Goal: Communication & Community: Connect with others

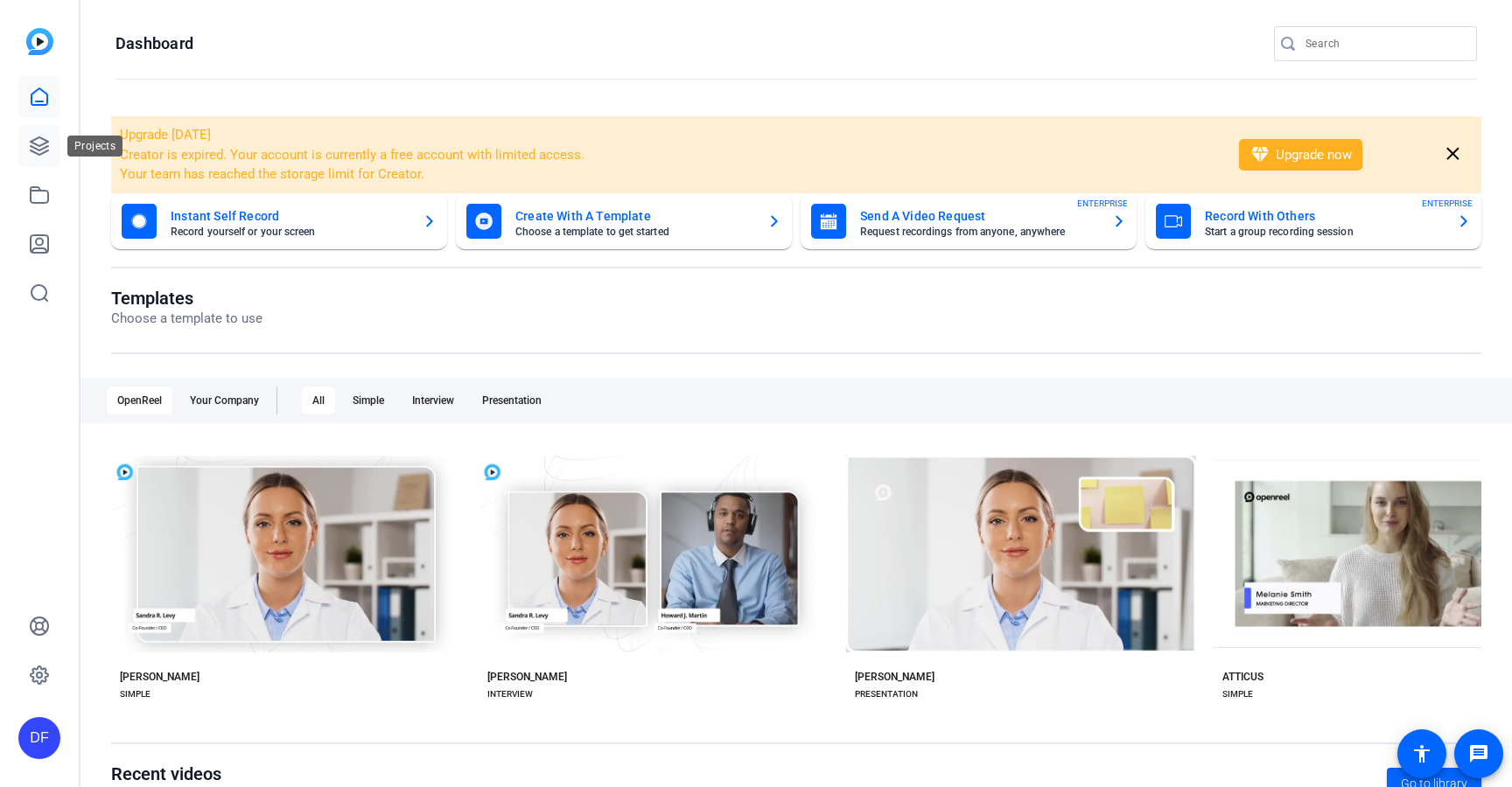
click at [38, 147] on icon at bounding box center [39, 145] width 21 height 21
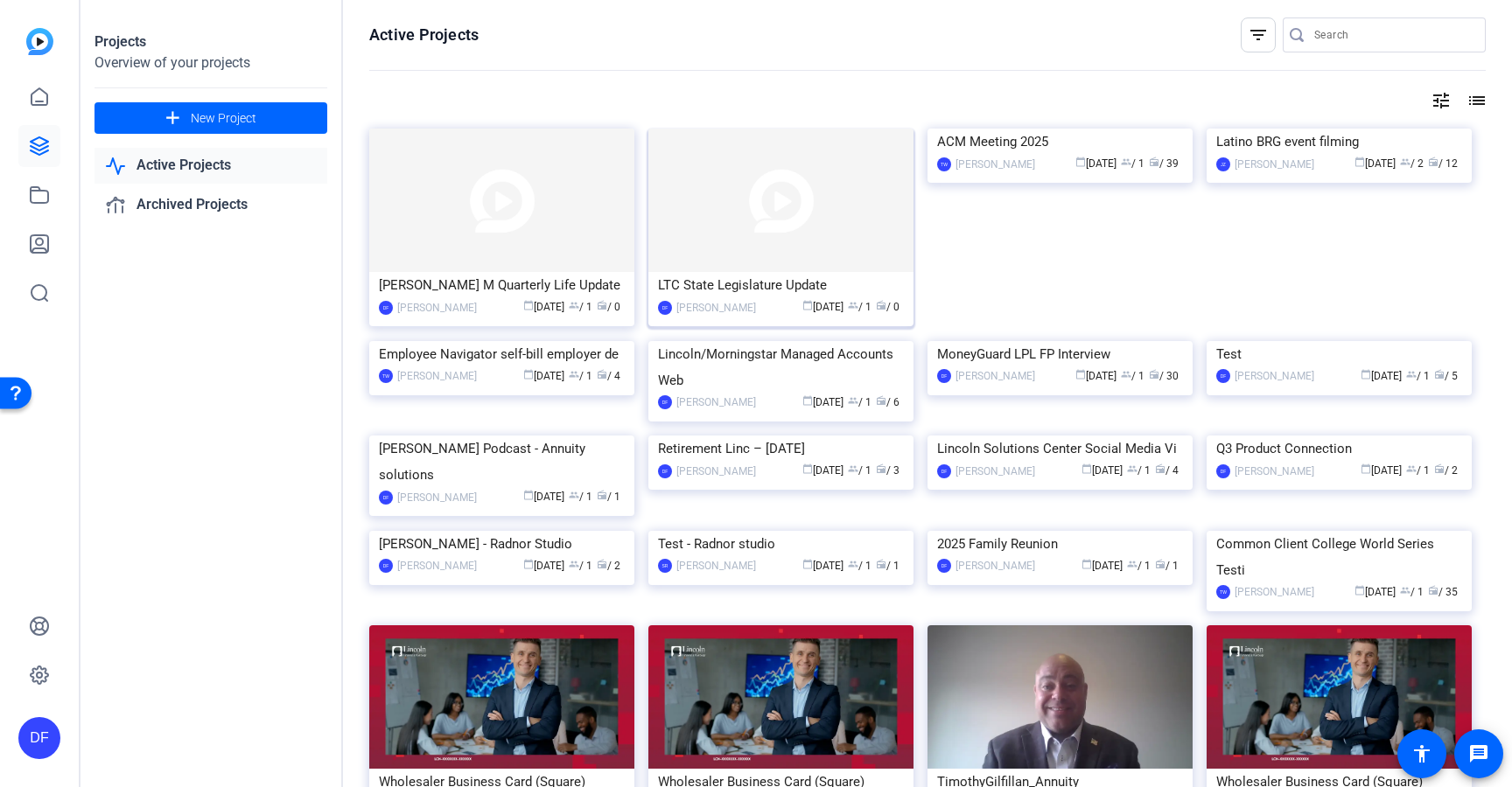
click at [759, 250] on img at bounding box center [781, 200] width 265 height 143
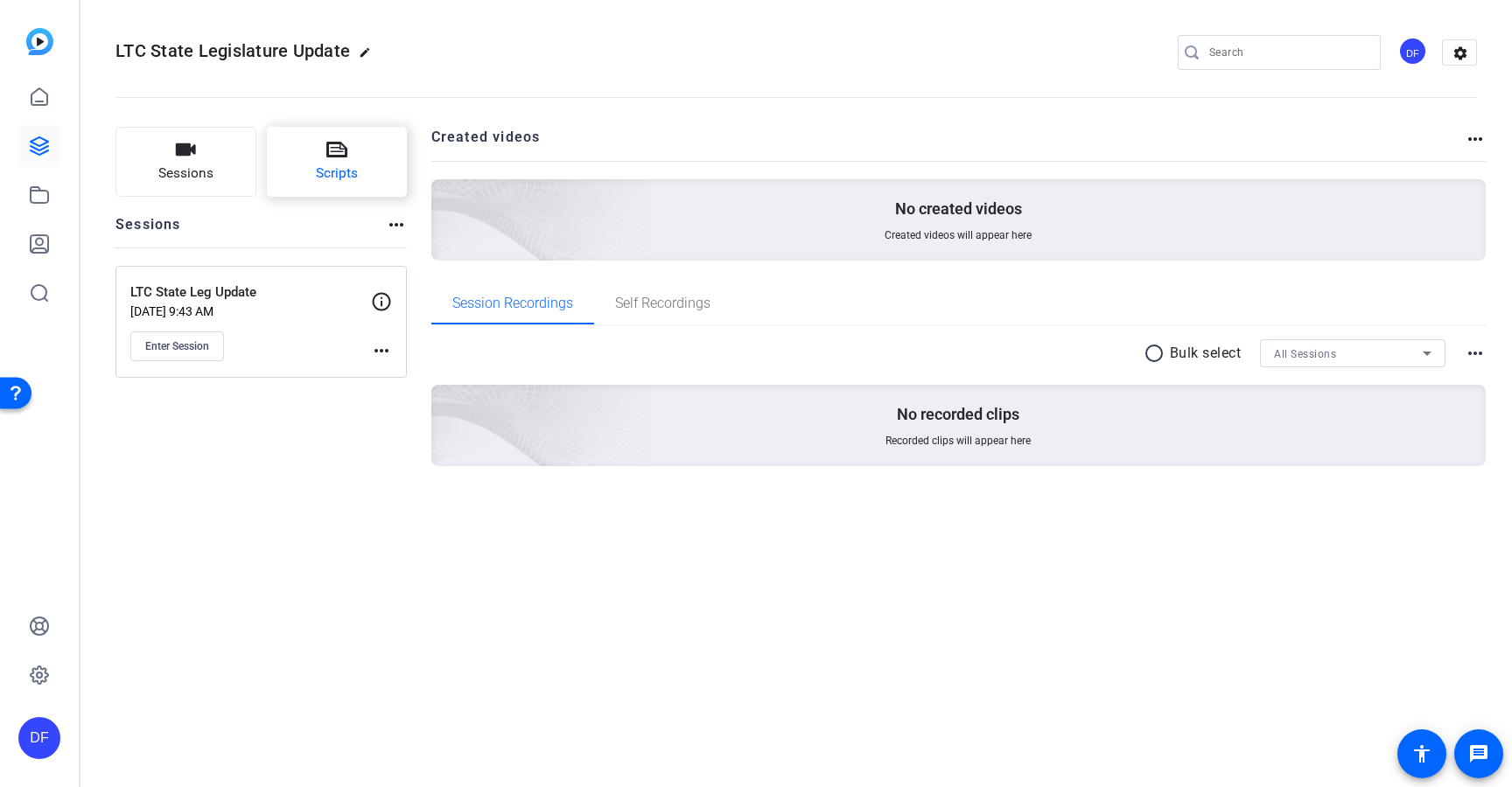
click at [344, 151] on icon at bounding box center [337, 149] width 21 height 21
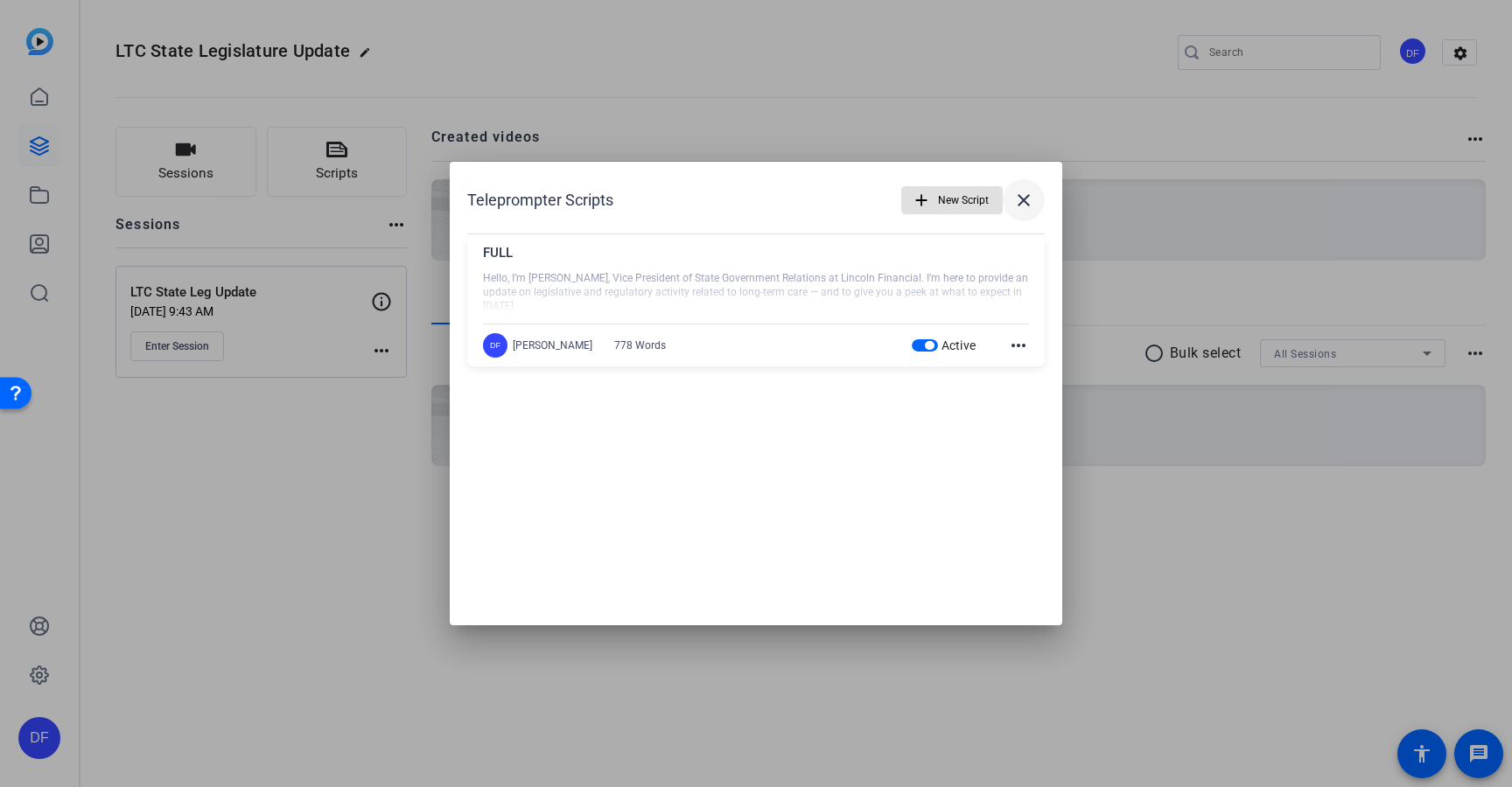
click at [1029, 199] on mat-icon "close" at bounding box center [1023, 200] width 21 height 21
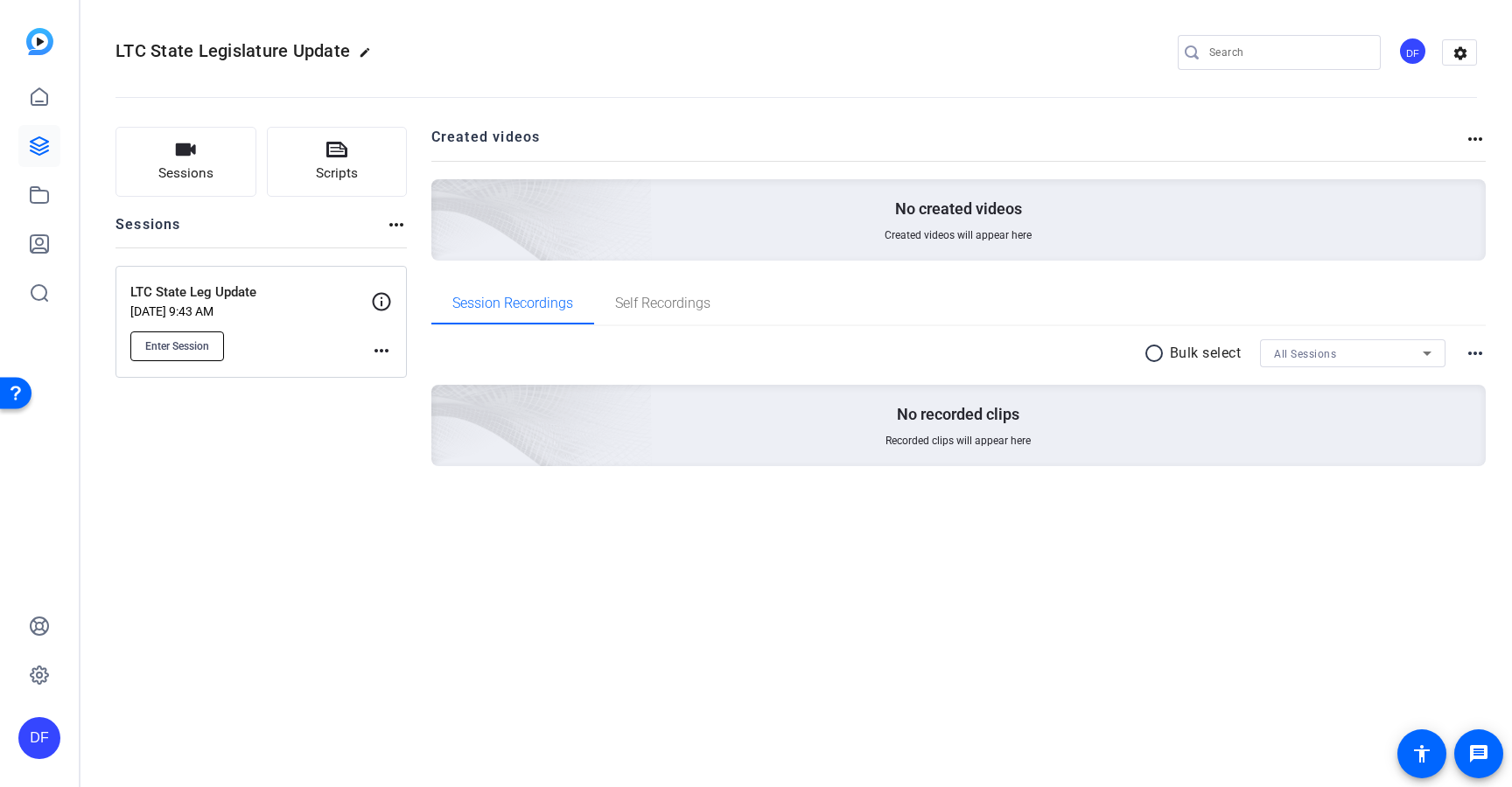
click at [194, 335] on button "Enter Session" at bounding box center [177, 347] width 94 height 30
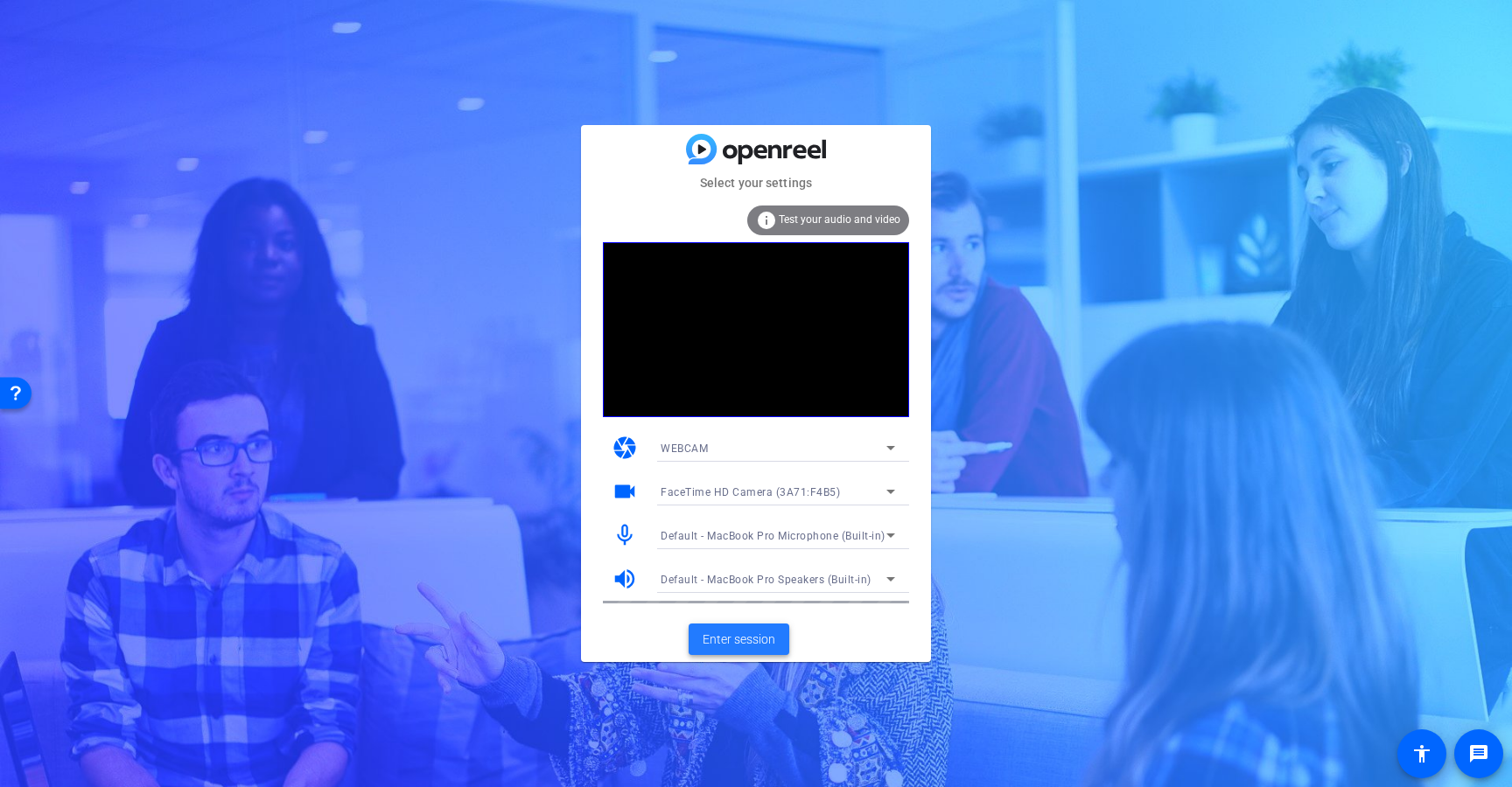
click at [730, 641] on span "Enter session" at bounding box center [738, 640] width 73 height 18
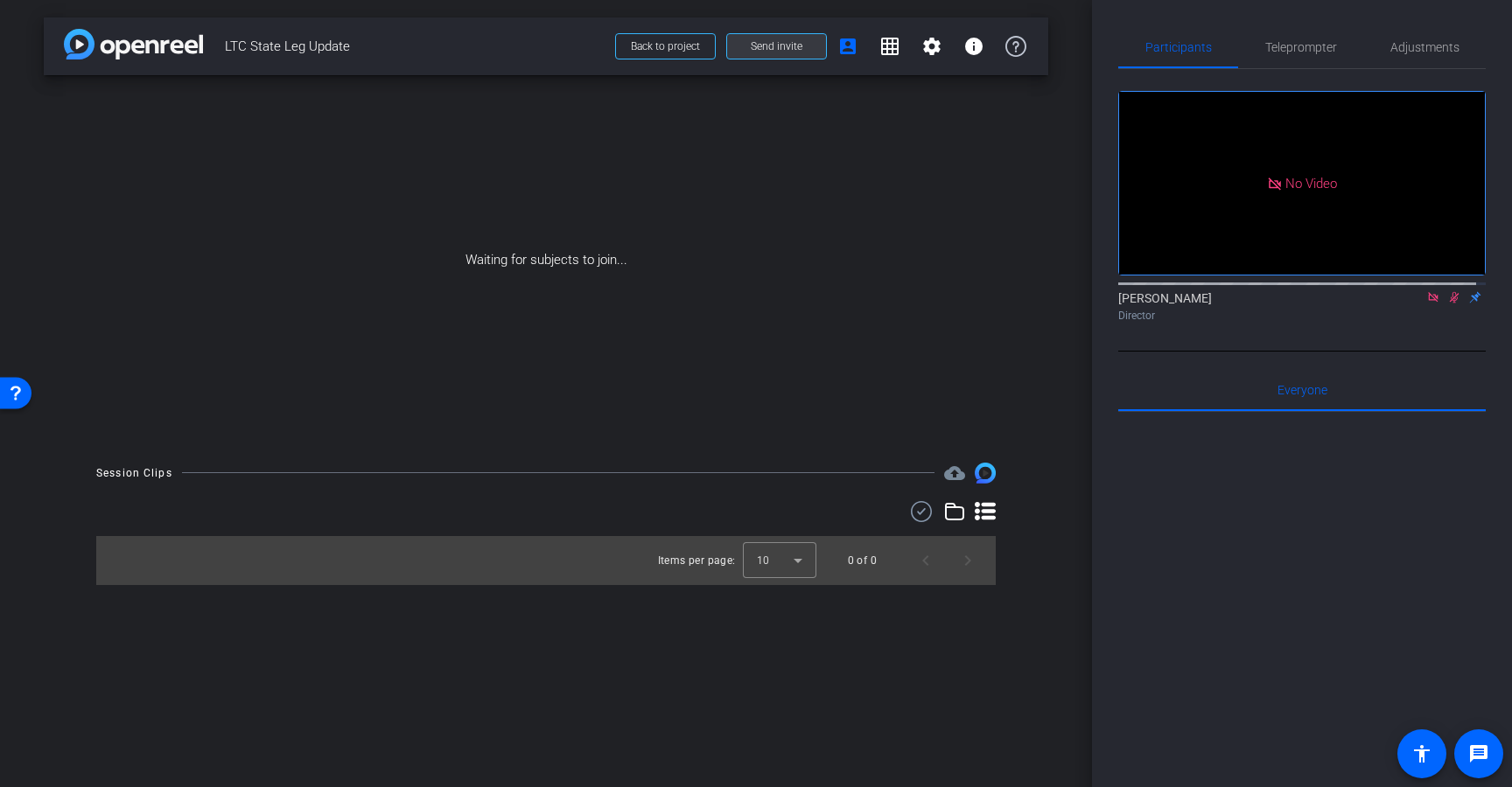
click at [742, 40] on span at bounding box center [776, 46] width 99 height 42
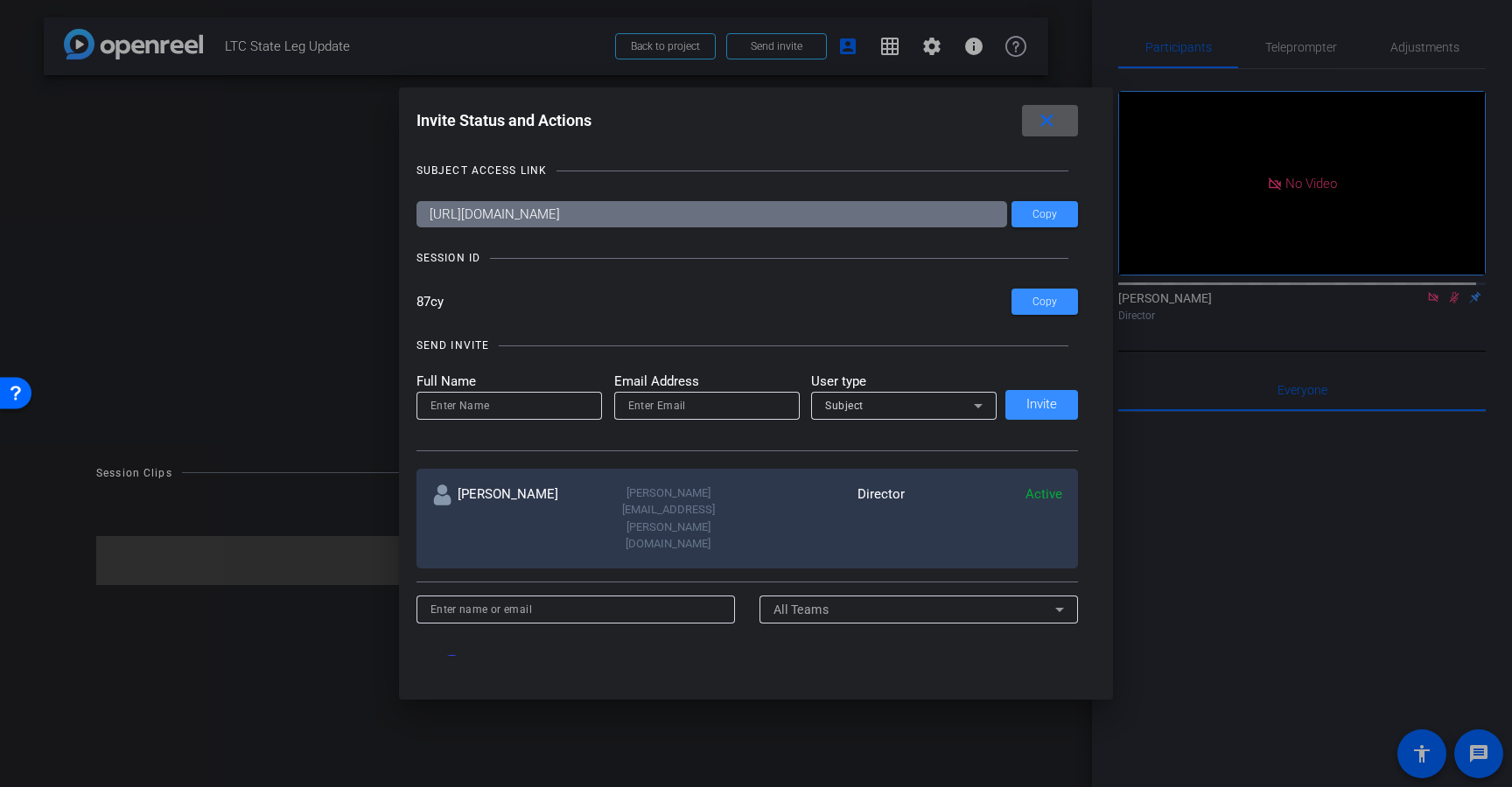
click at [475, 404] on input at bounding box center [509, 405] width 157 height 21
type input "[PERSON_NAME]"
click at [668, 402] on input "email" at bounding box center [707, 405] width 157 height 21
paste input "[PERSON_NAME][EMAIL_ADDRESS][PERSON_NAME][DOMAIN_NAME]"
type input "[PERSON_NAME][EMAIL_ADDRESS][PERSON_NAME][DOMAIN_NAME]"
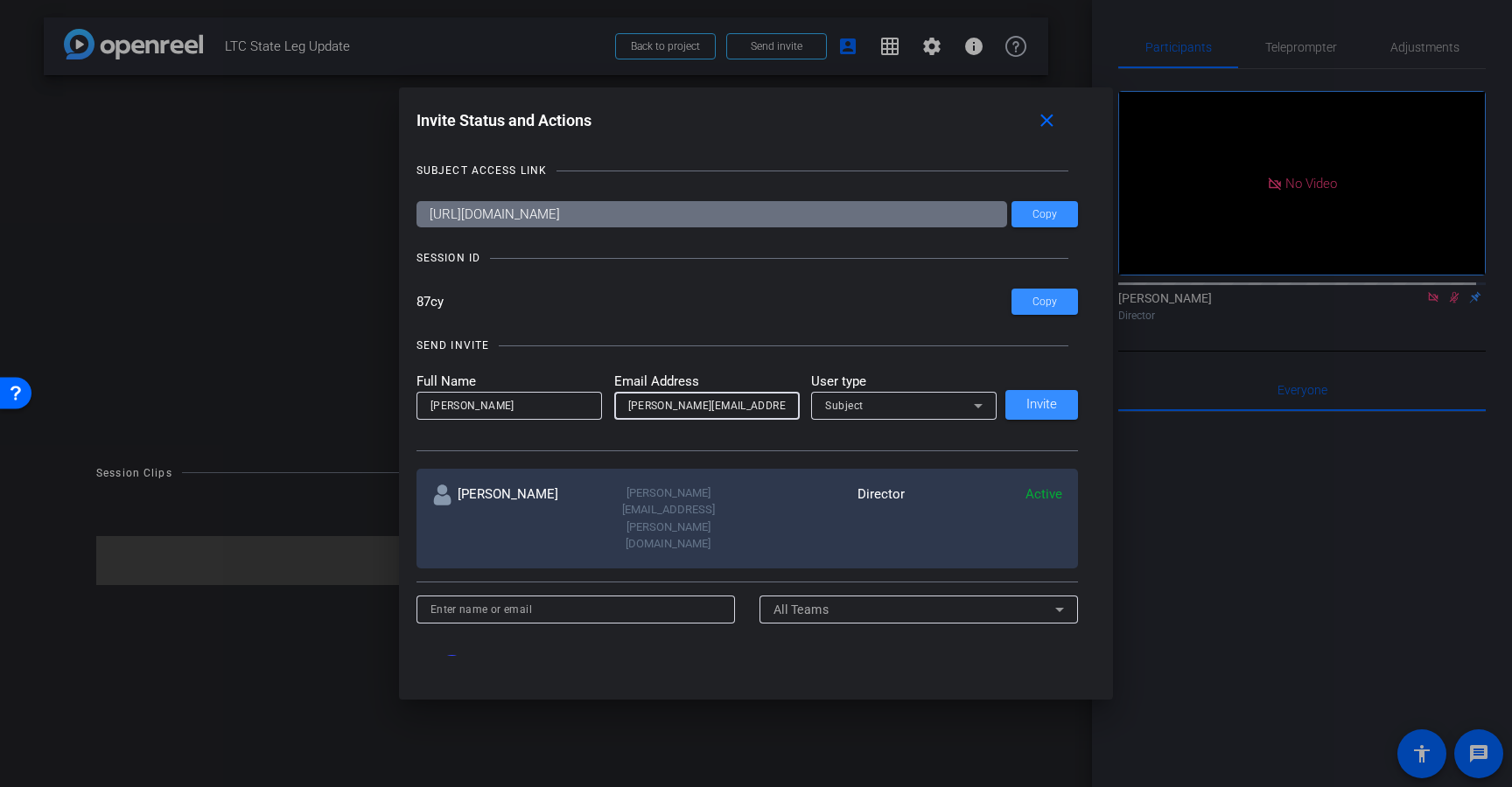
click at [909, 399] on div "Subject" at bounding box center [898, 405] width 148 height 22
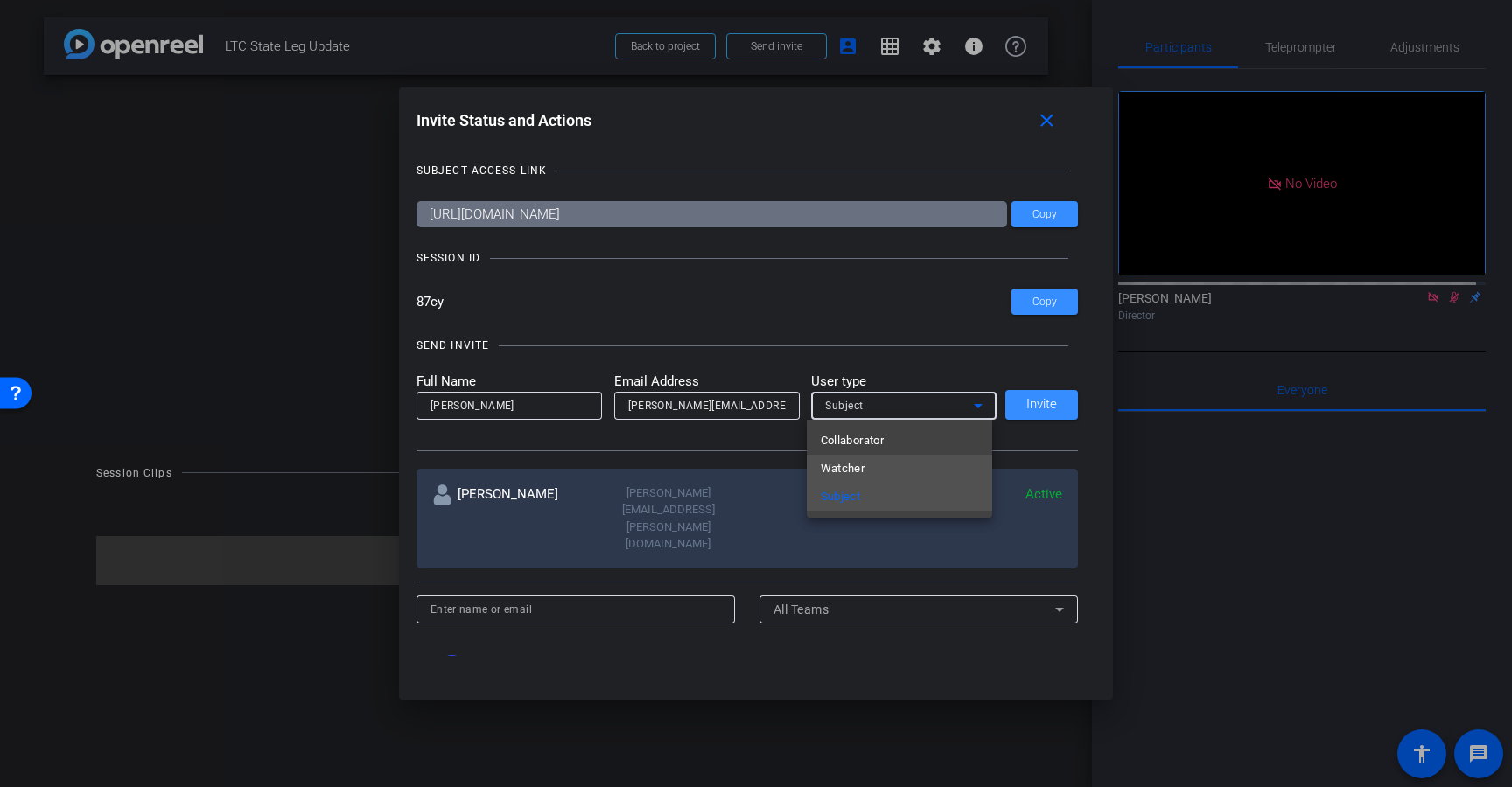
click at [864, 471] on span "Watcher" at bounding box center [843, 468] width 45 height 21
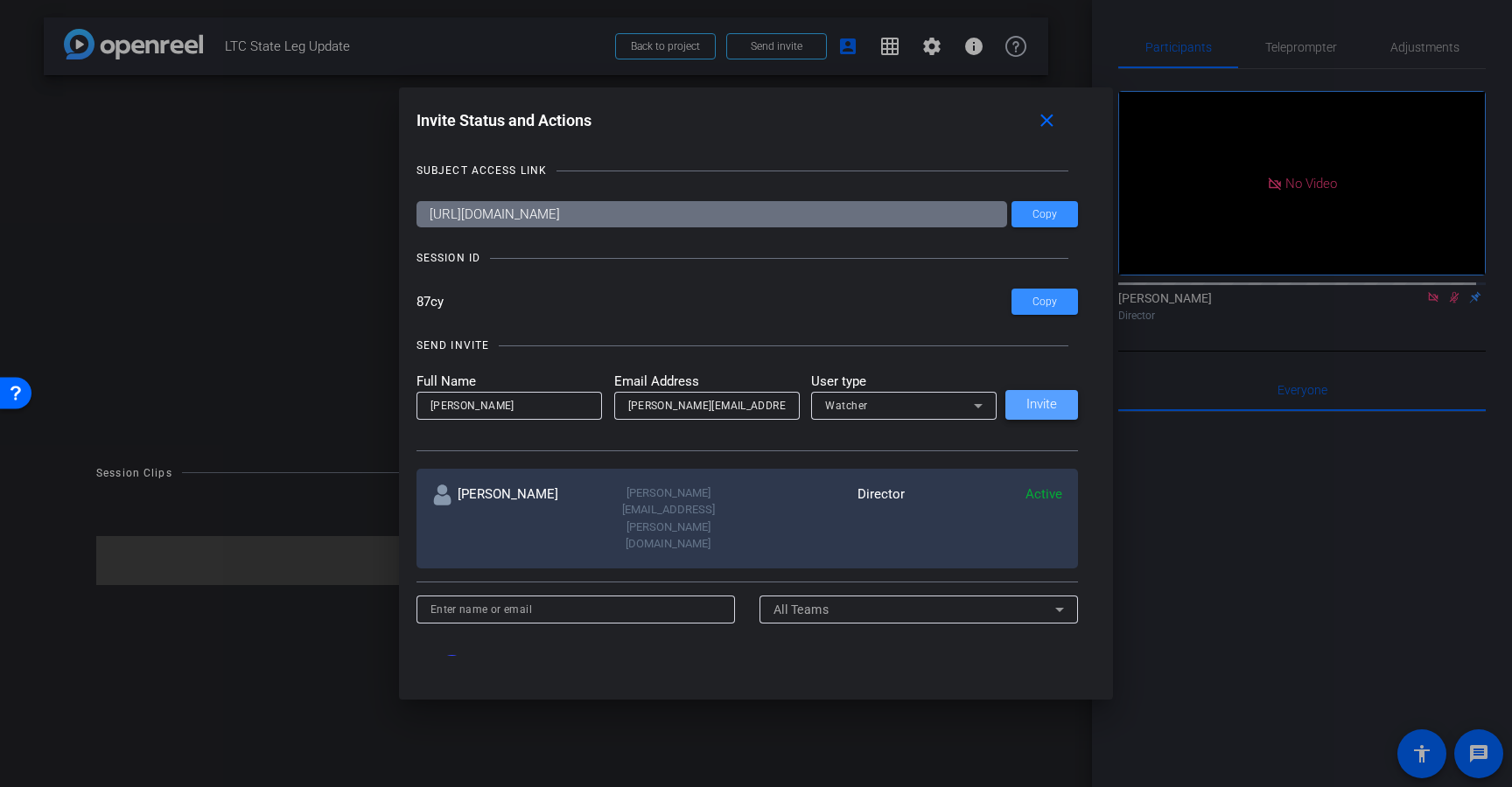
click at [1032, 398] on span "Invite" at bounding box center [1041, 404] width 31 height 13
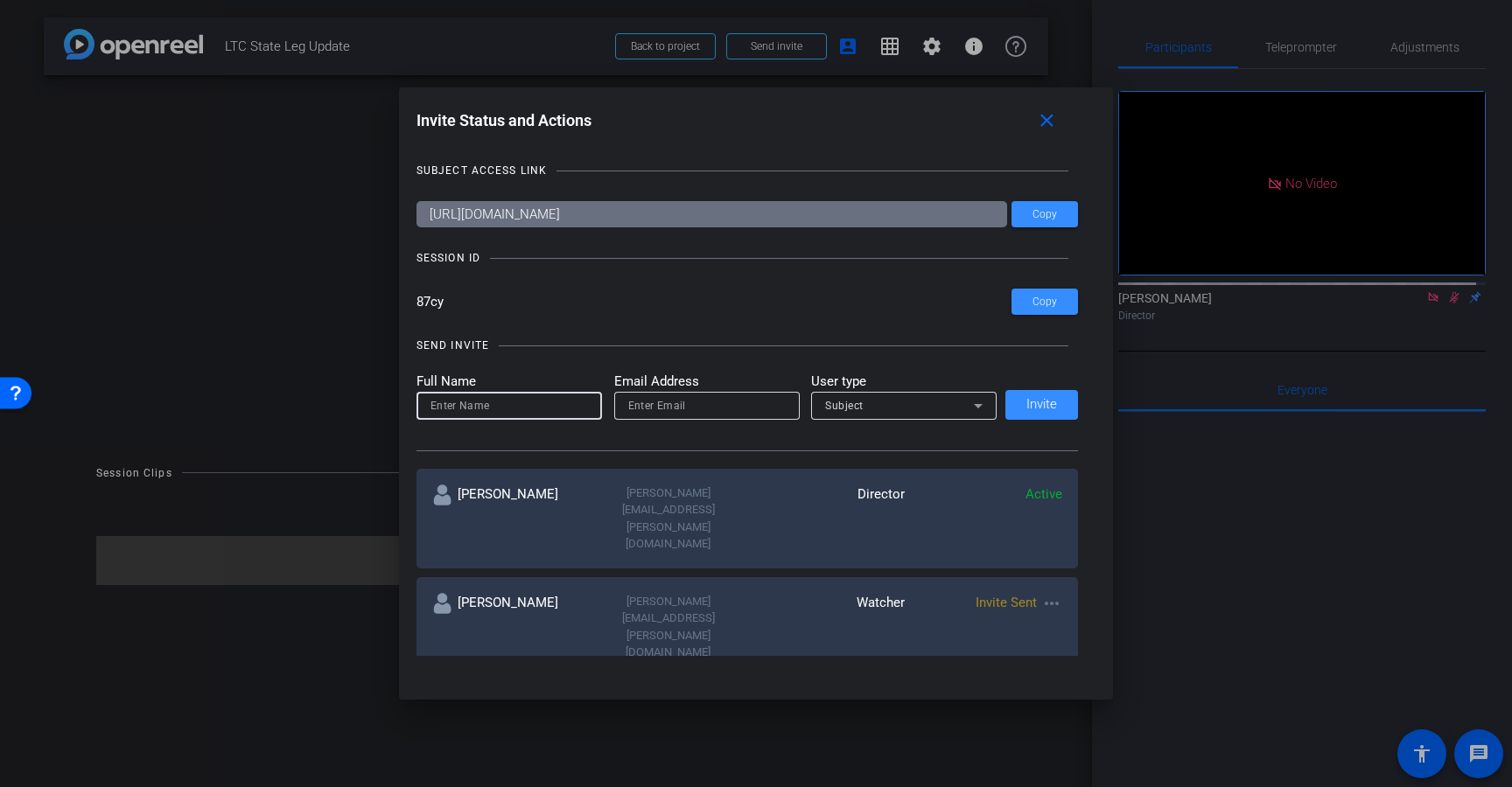
click at [519, 410] on input at bounding box center [509, 405] width 157 height 21
type input "[PERSON_NAME]"
click at [657, 406] on input "email" at bounding box center [707, 405] width 157 height 21
paste input "[PERSON_NAME][EMAIL_ADDRESS][PERSON_NAME][DOMAIN_NAME]"
type input "[PERSON_NAME][EMAIL_ADDRESS][PERSON_NAME][DOMAIN_NAME]"
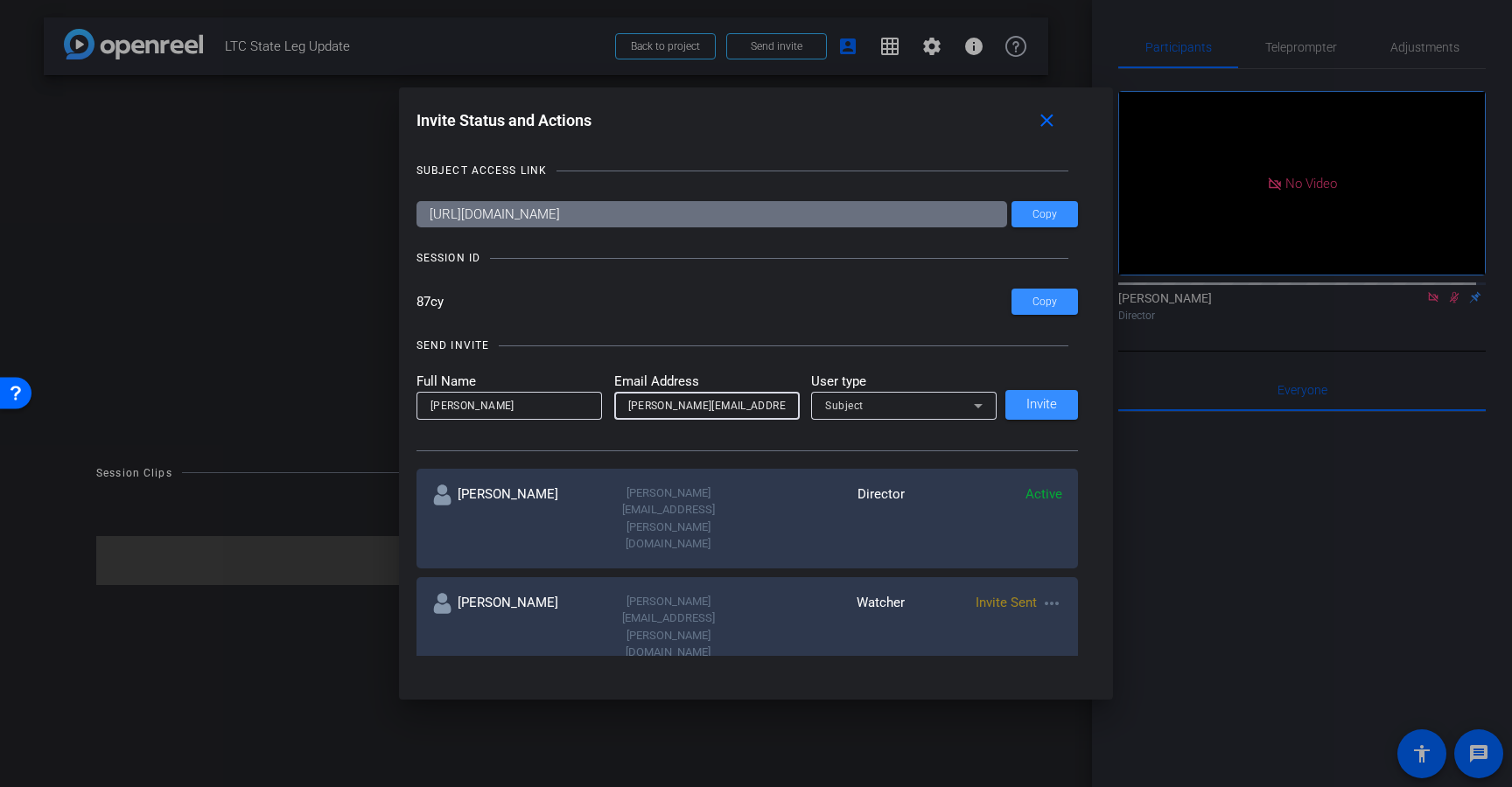
click at [924, 406] on div "Subject" at bounding box center [898, 405] width 148 height 22
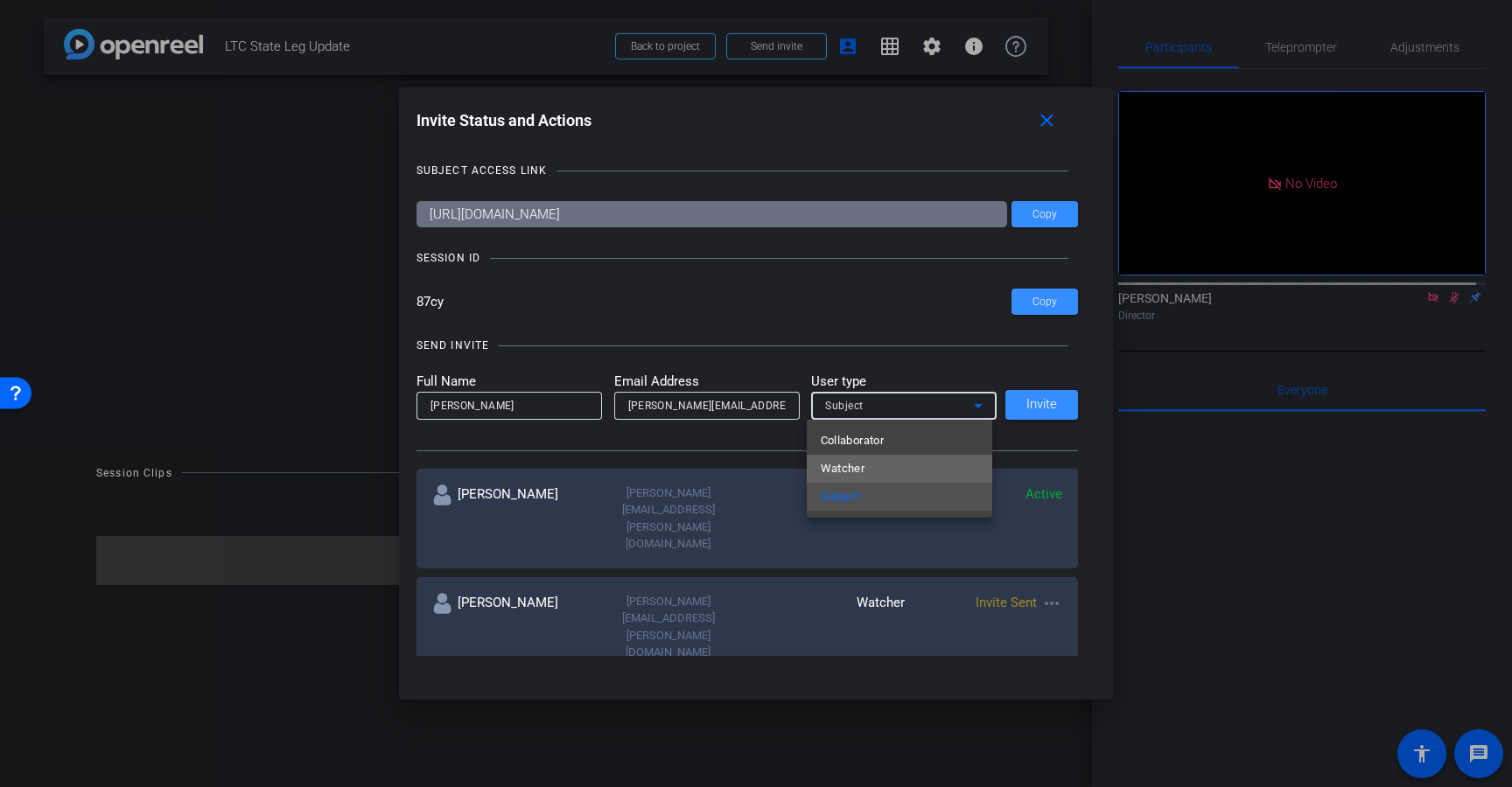
click at [894, 463] on mat-option "Watcher" at bounding box center [899, 469] width 185 height 28
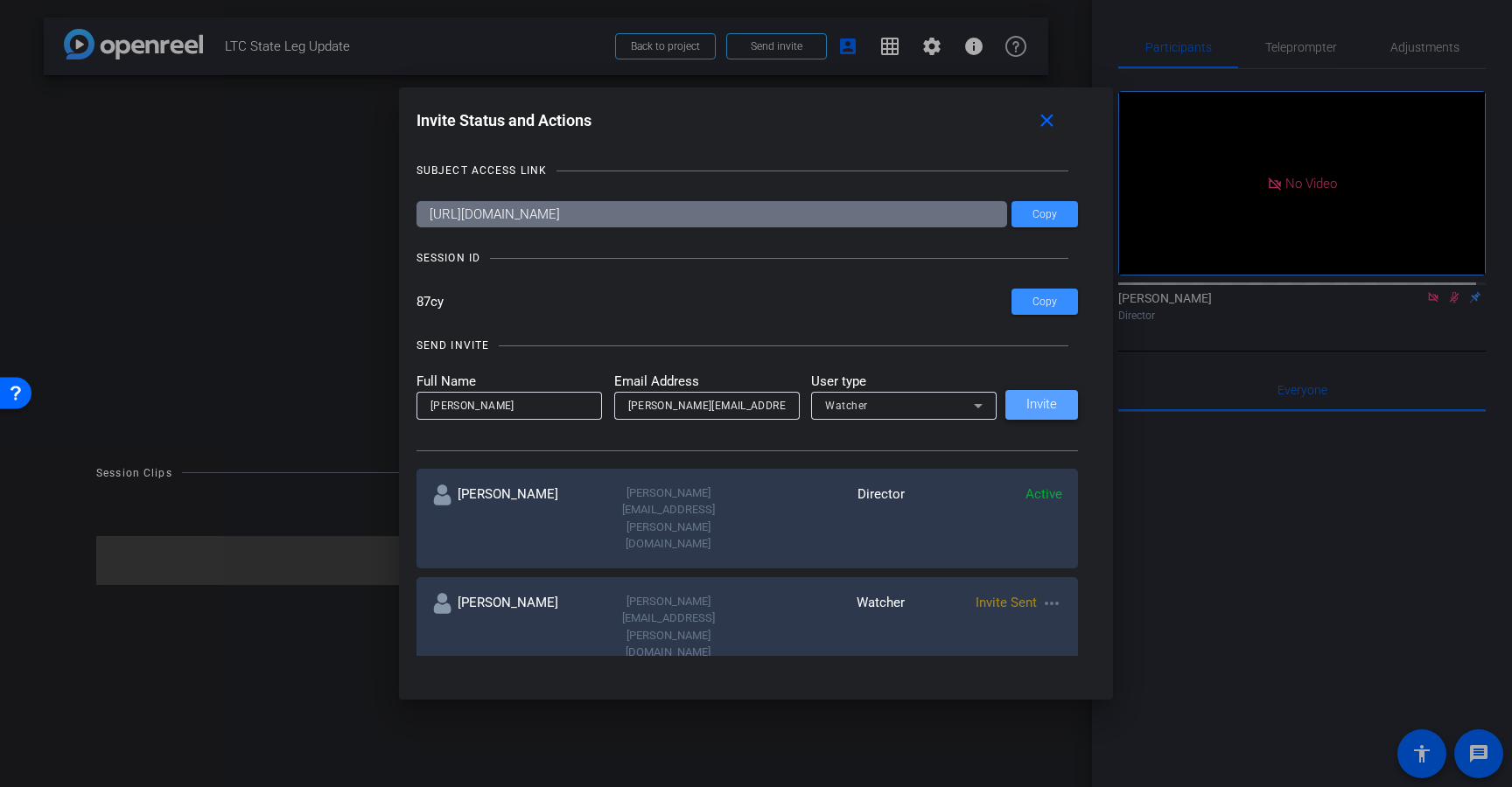
click at [1032, 402] on span "Invite" at bounding box center [1041, 404] width 31 height 13
click at [665, 402] on input "email" at bounding box center [707, 405] width 157 height 21
paste input "[PERSON_NAME][EMAIL_ADDRESS][PERSON_NAME][DOMAIN_NAME]"
type input "[PERSON_NAME][EMAIL_ADDRESS][PERSON_NAME][DOMAIN_NAME]"
click at [563, 400] on input at bounding box center [509, 405] width 157 height 21
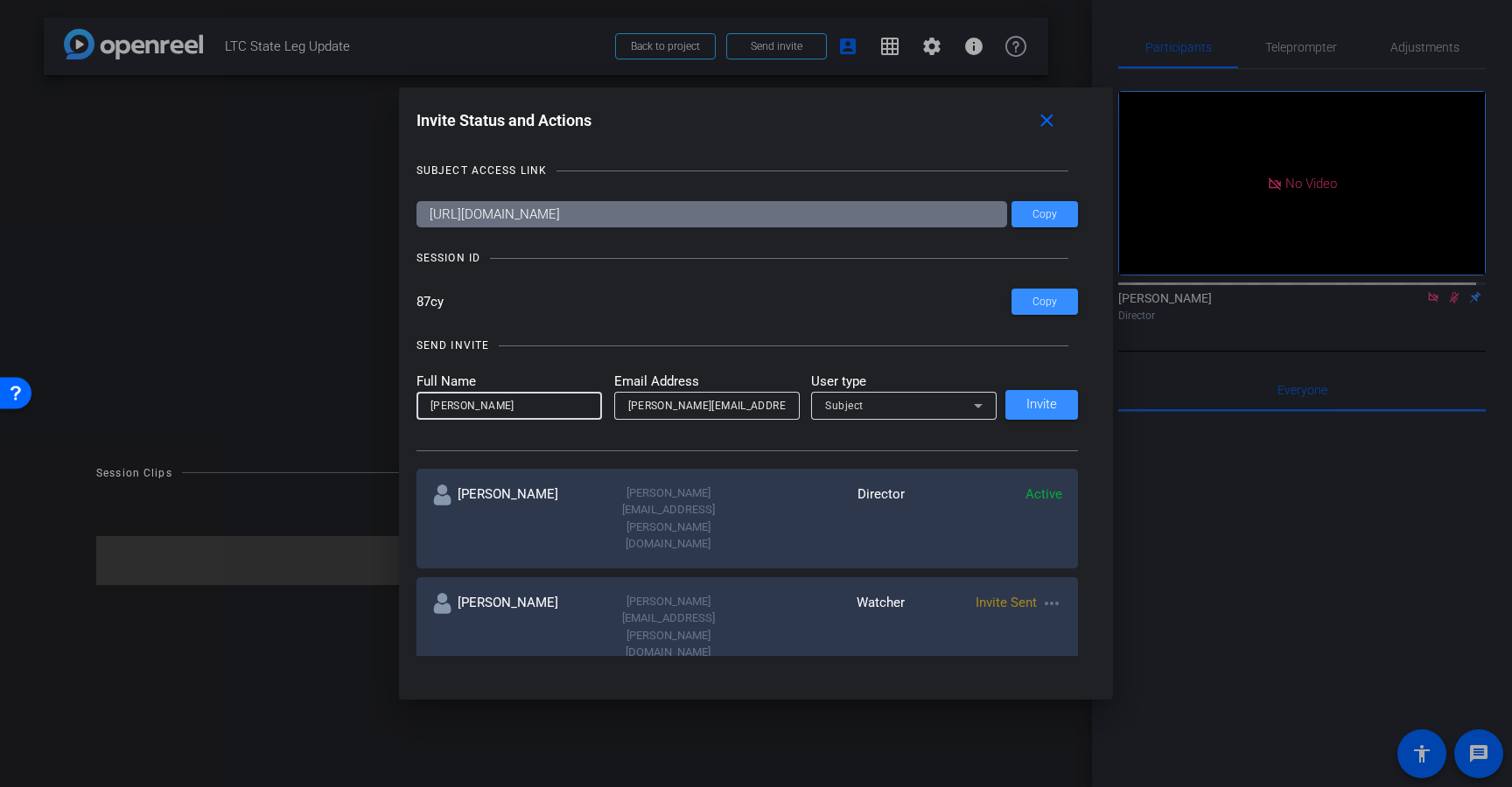
type input "[PERSON_NAME]"
click at [1045, 118] on mat-icon "close" at bounding box center [1047, 122] width 22 height 22
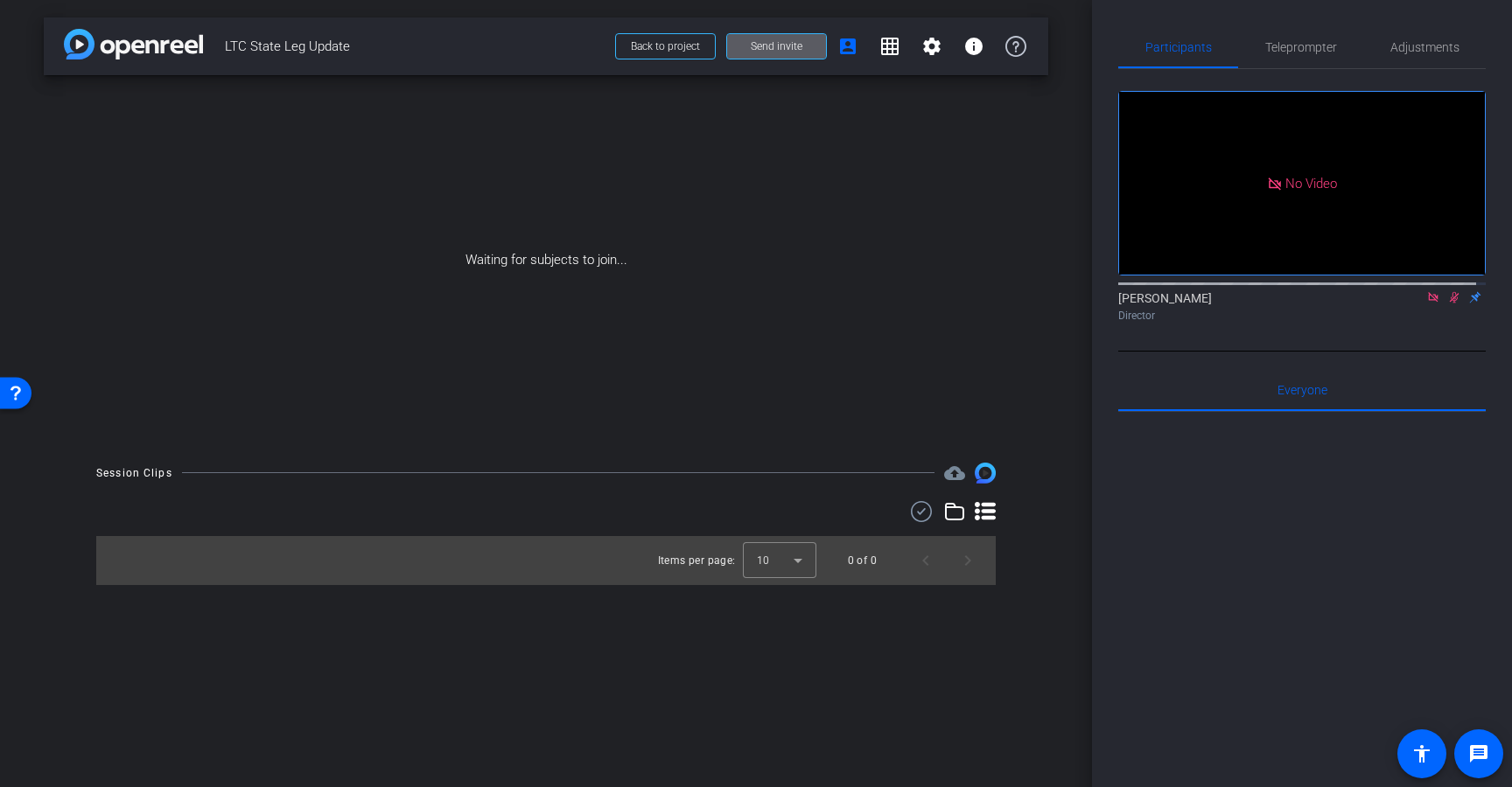
click at [766, 48] on span "Send invite" at bounding box center [777, 47] width 52 height 14
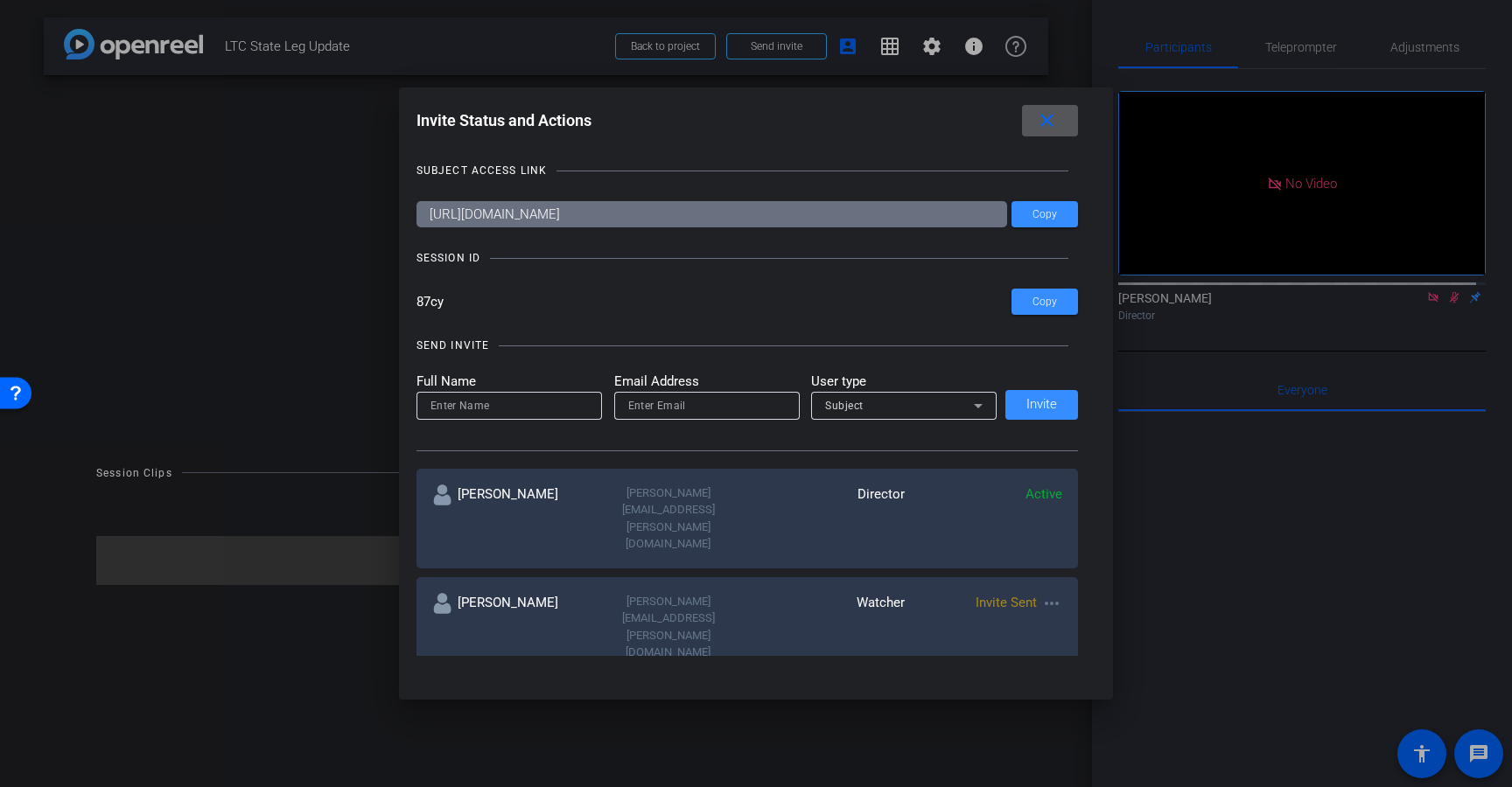
click at [651, 397] on input "email" at bounding box center [707, 405] width 157 height 21
paste input "[PERSON_NAME][EMAIL_ADDRESS][PERSON_NAME][DOMAIN_NAME]"
type input "[PERSON_NAME][EMAIL_ADDRESS][PERSON_NAME][DOMAIN_NAME]"
click at [528, 408] on input at bounding box center [509, 405] width 157 height 21
type input "[PERSON_NAME]"
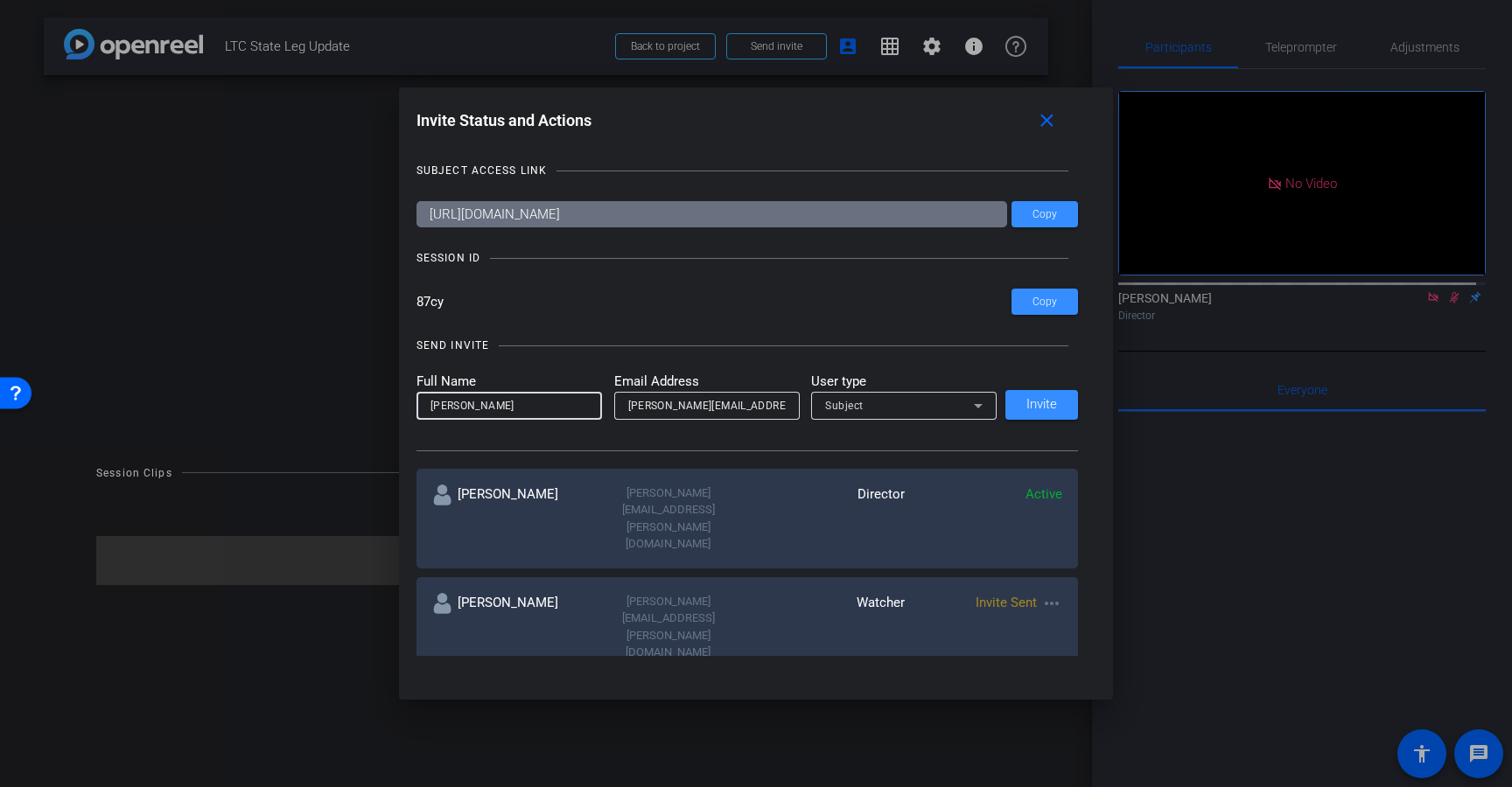
click at [825, 399] on span "Subject" at bounding box center [844, 405] width 39 height 12
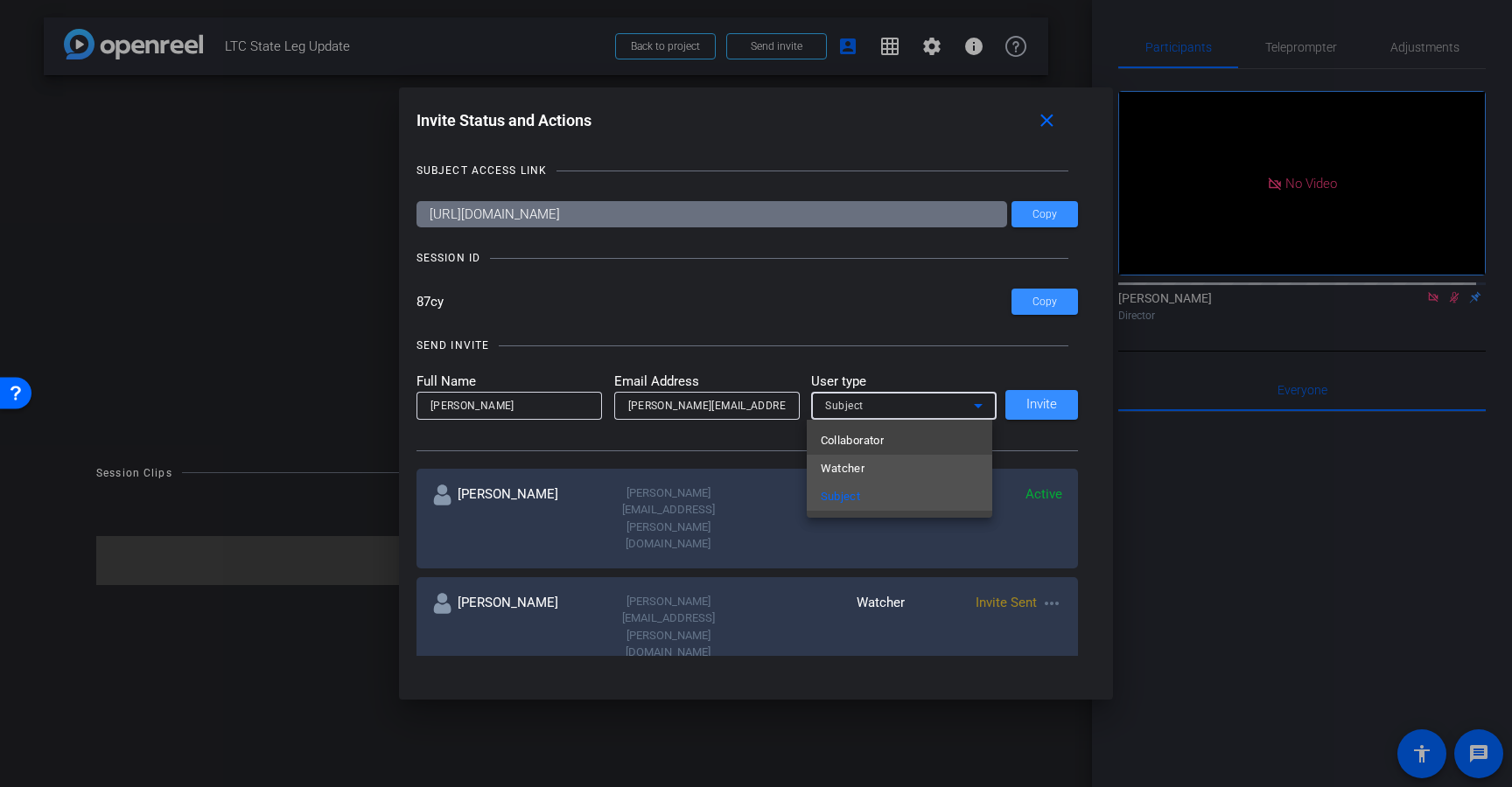
click at [845, 463] on span "Watcher" at bounding box center [843, 468] width 45 height 21
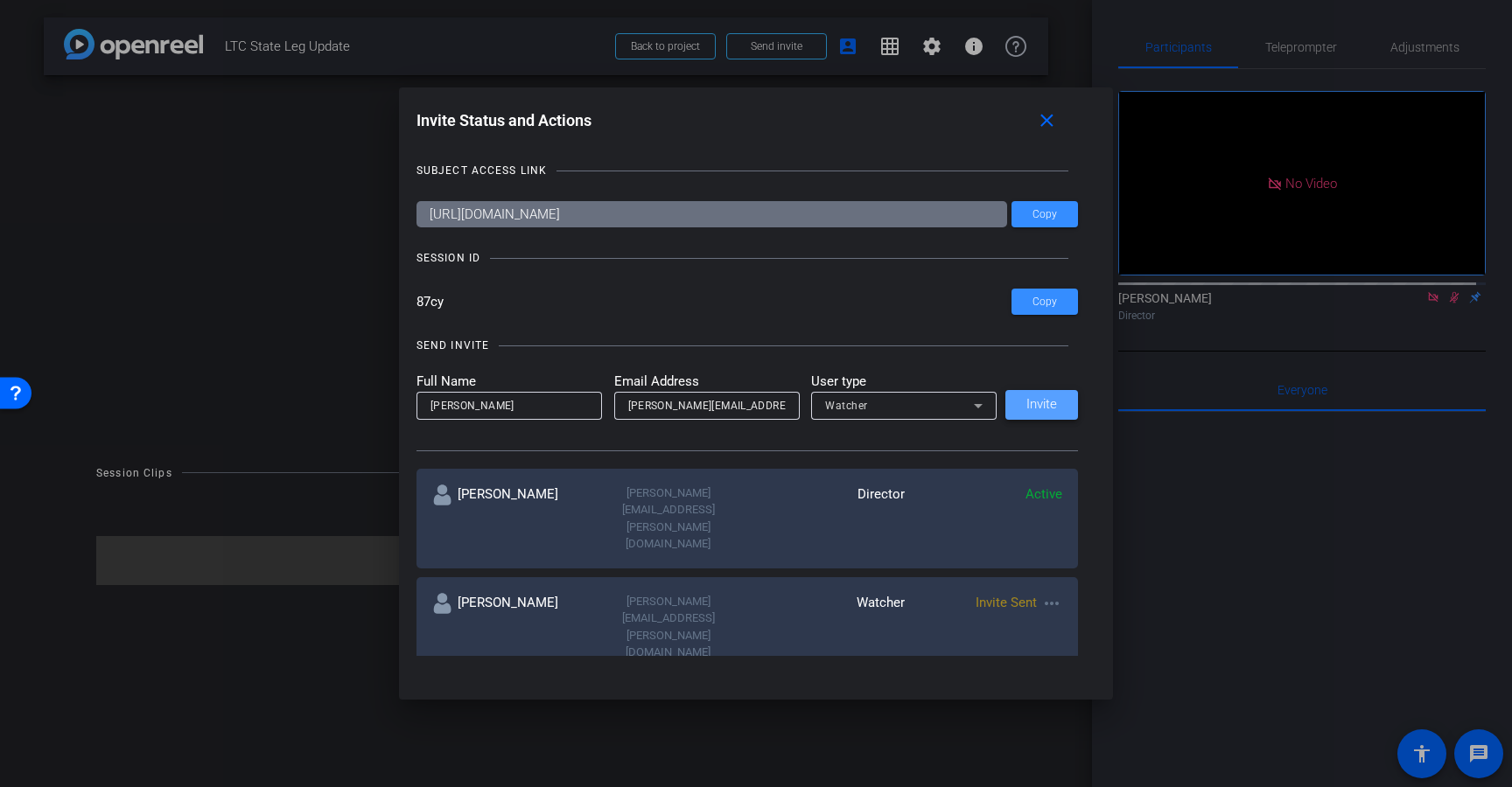
click at [1030, 408] on span "Invite" at bounding box center [1041, 404] width 31 height 13
click at [1031, 224] on span at bounding box center [1044, 214] width 67 height 42
click at [1039, 308] on span "Copy" at bounding box center [1044, 302] width 25 height 13
click at [1013, 296] on span at bounding box center [1044, 302] width 67 height 42
click at [1055, 122] on mat-icon "close" at bounding box center [1047, 122] width 22 height 22
